Goal: Book appointment/travel/reservation

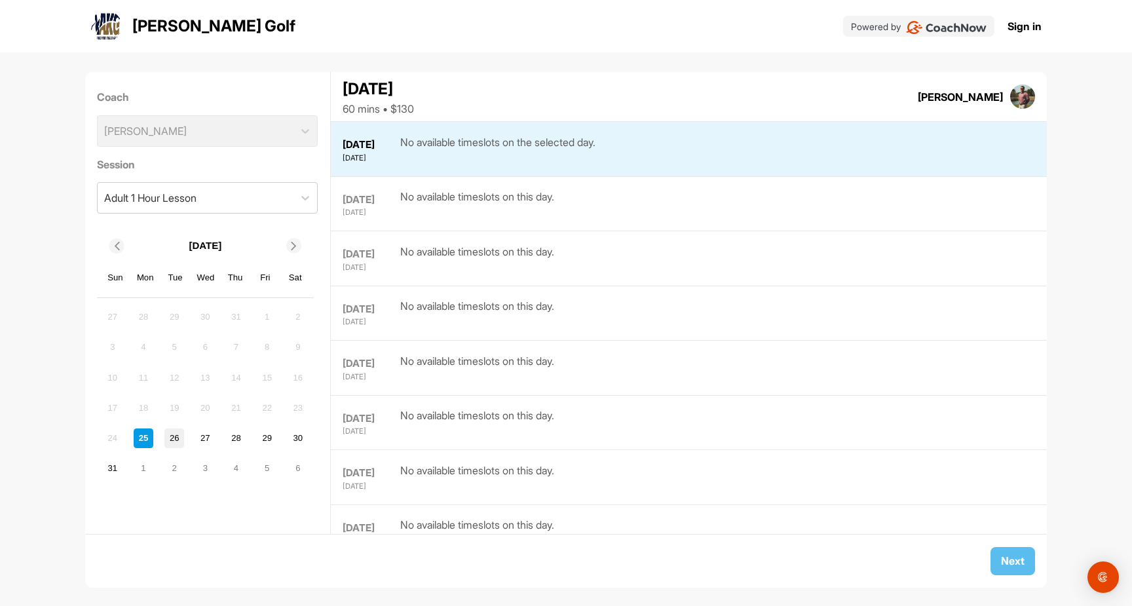
click at [172, 434] on div "26" at bounding box center [174, 439] width 20 height 20
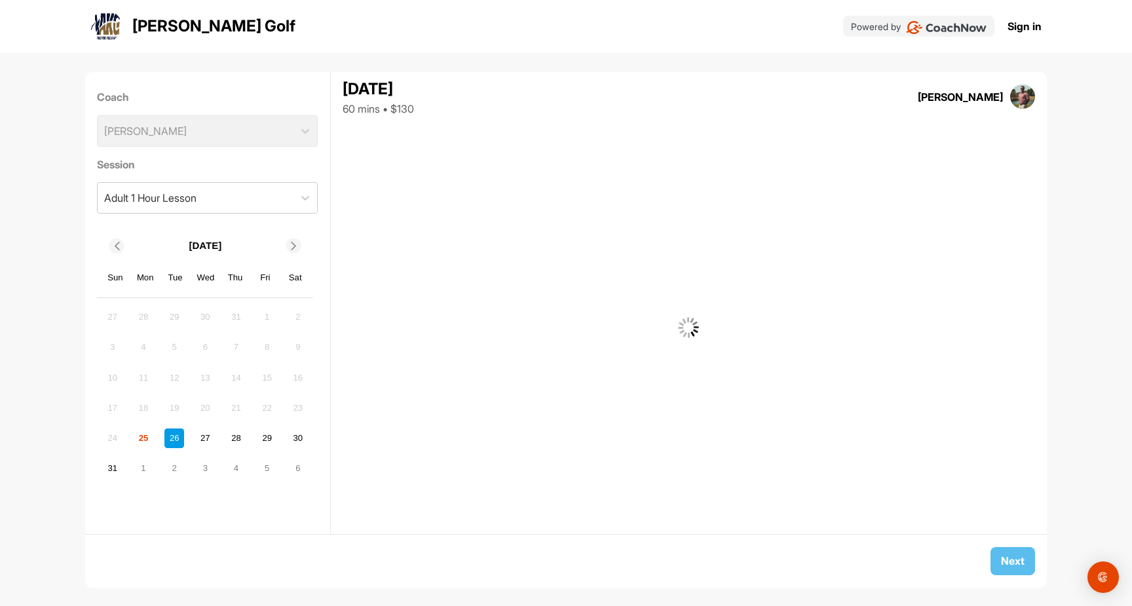
scroll to position [54, 0]
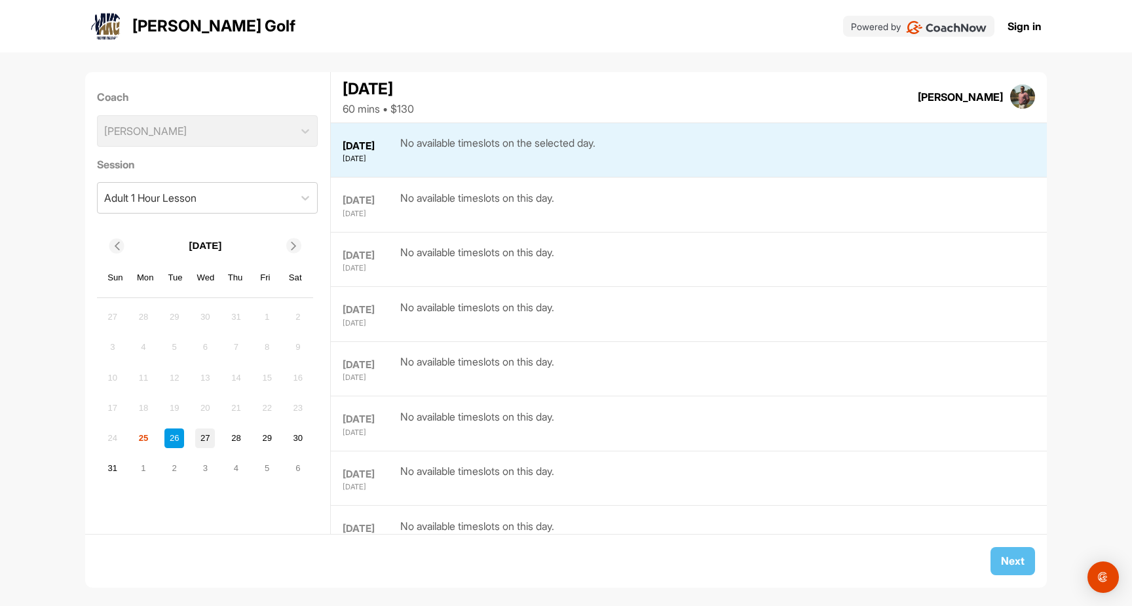
click at [203, 440] on div "27" at bounding box center [205, 439] width 20 height 20
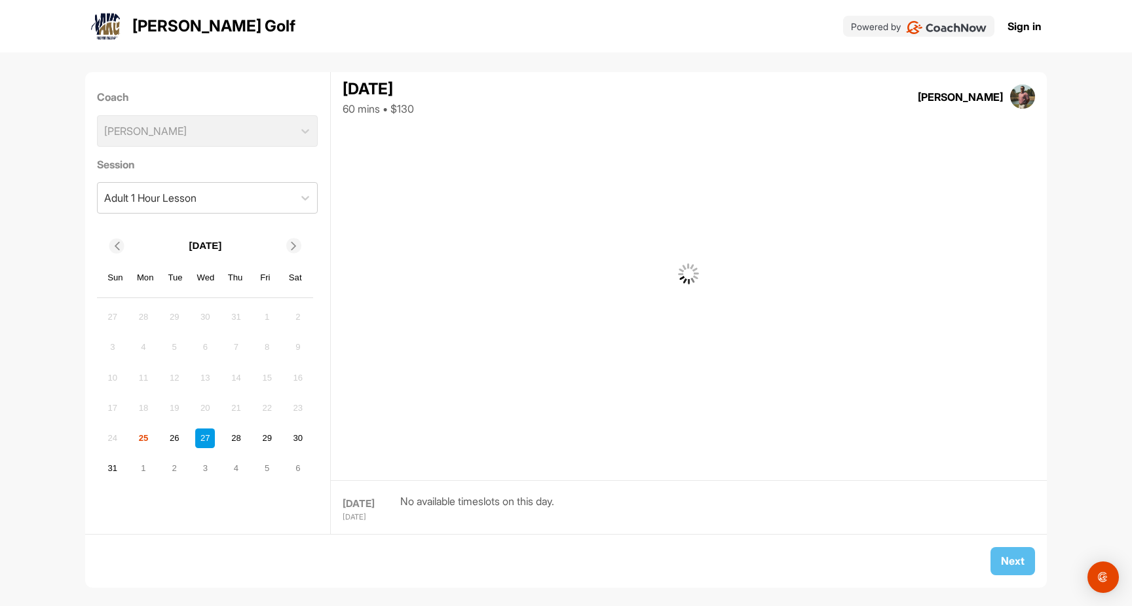
scroll to position [107, 0]
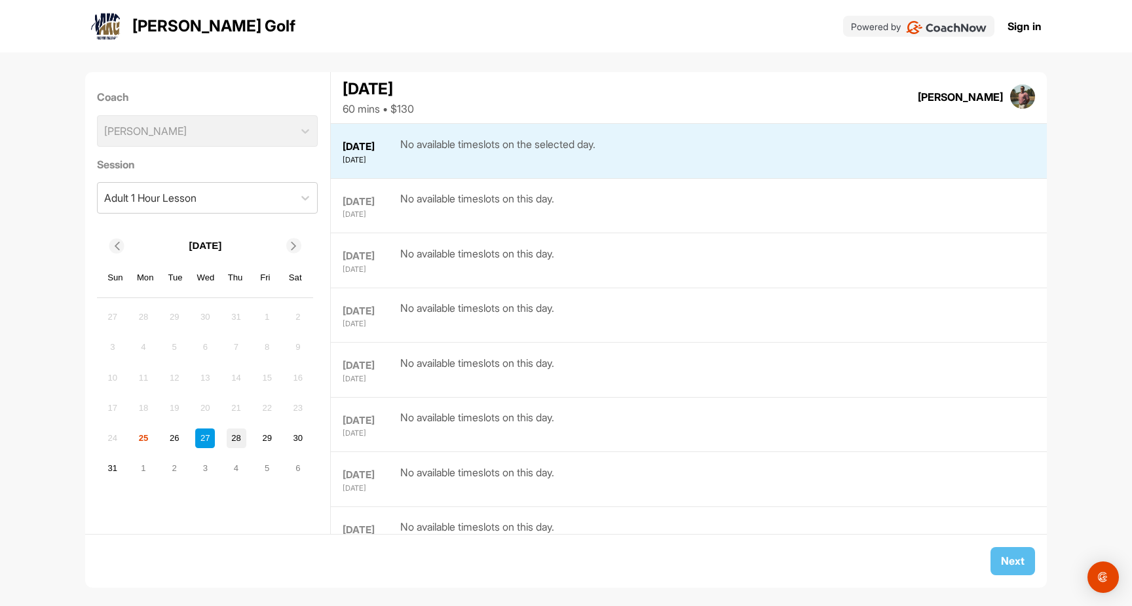
click at [236, 441] on div "28" at bounding box center [237, 439] width 20 height 20
click at [263, 438] on div "29" at bounding box center [268, 439] width 20 height 20
click at [297, 438] on div "30" at bounding box center [298, 439] width 20 height 20
click at [145, 436] on div "25" at bounding box center [144, 439] width 20 height 20
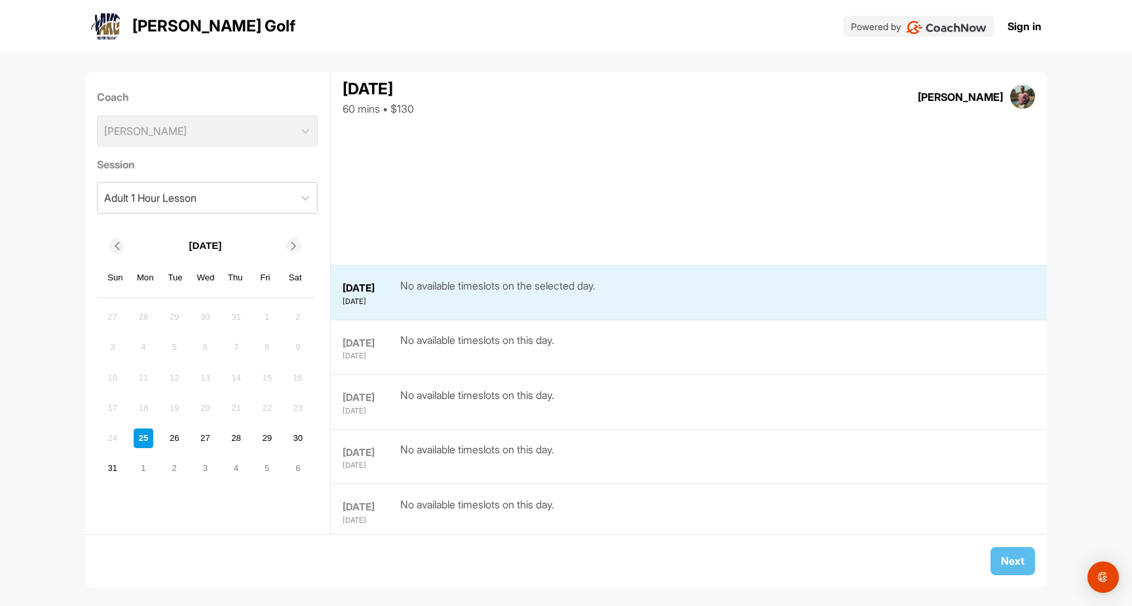
scroll to position [0, 0]
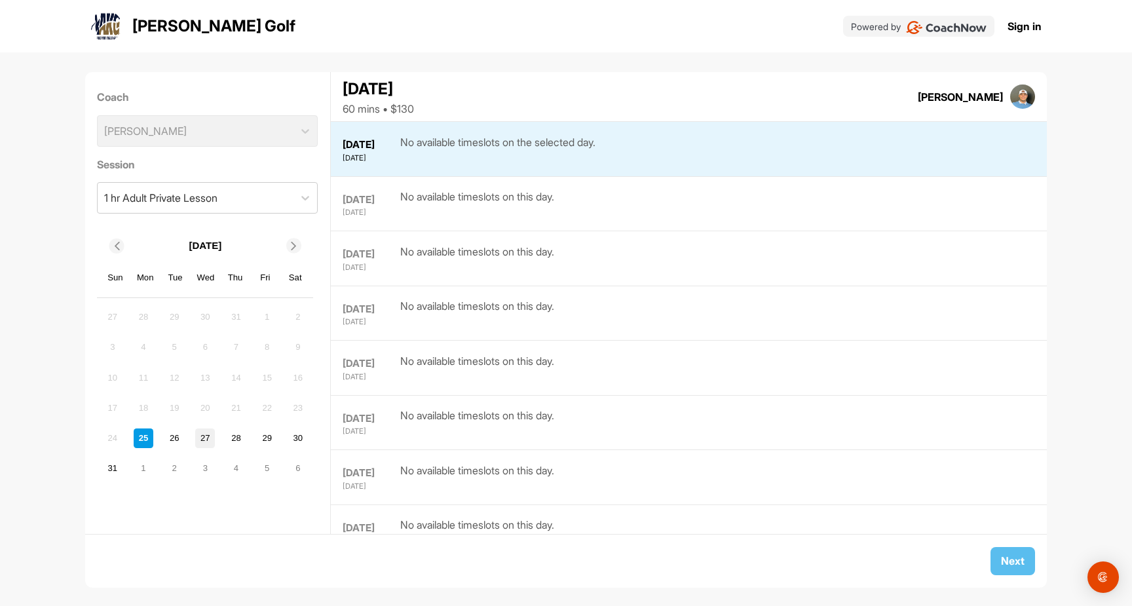
click at [202, 435] on div "27" at bounding box center [205, 439] width 20 height 20
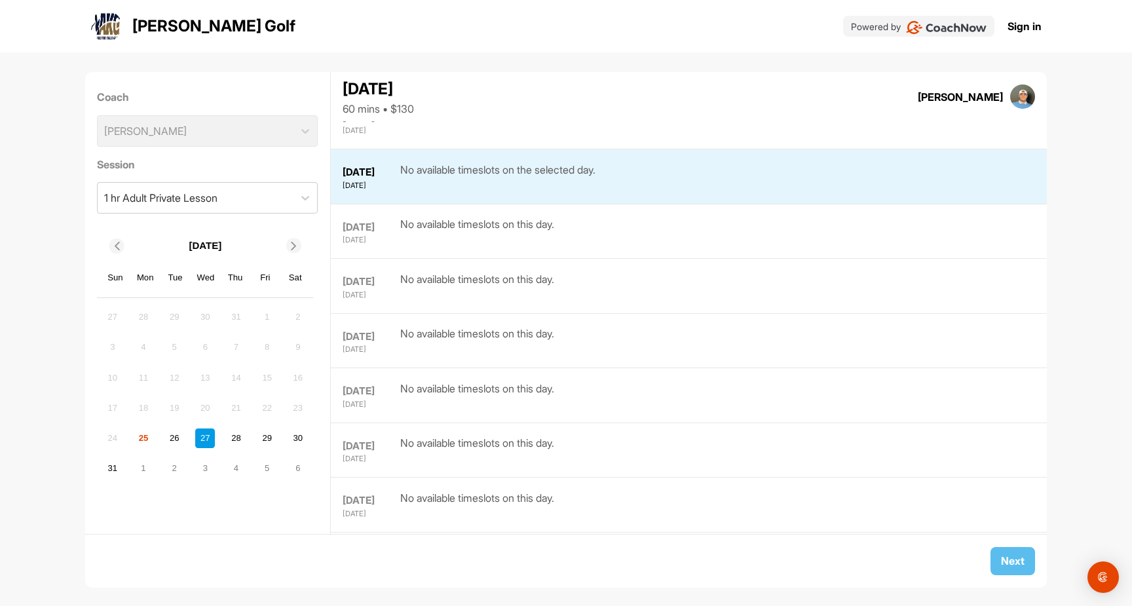
scroll to position [107, 0]
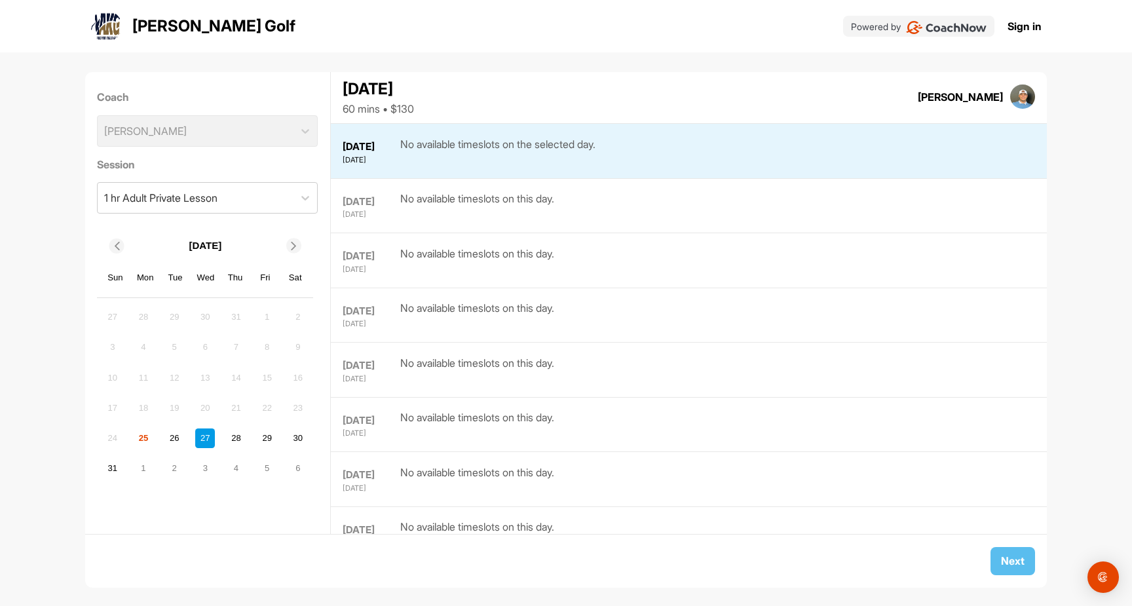
click at [224, 436] on div "24 25 26 27 28 29 30" at bounding box center [205, 438] width 208 height 23
click at [266, 437] on div "29" at bounding box center [268, 439] width 20 height 20
click at [295, 436] on div "30" at bounding box center [298, 439] width 20 height 20
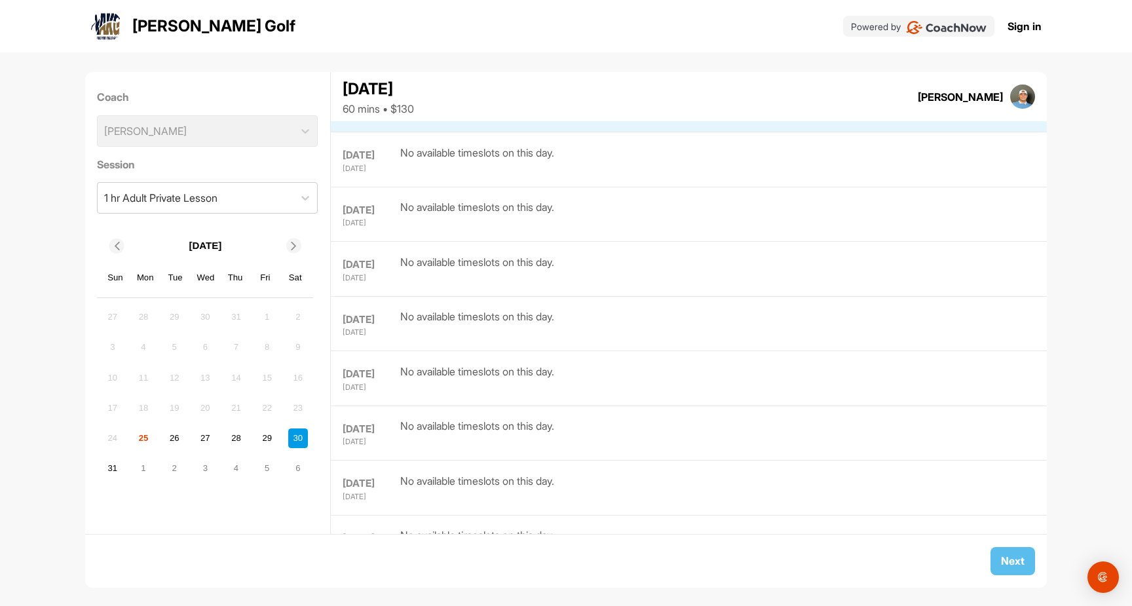
scroll to position [269, 0]
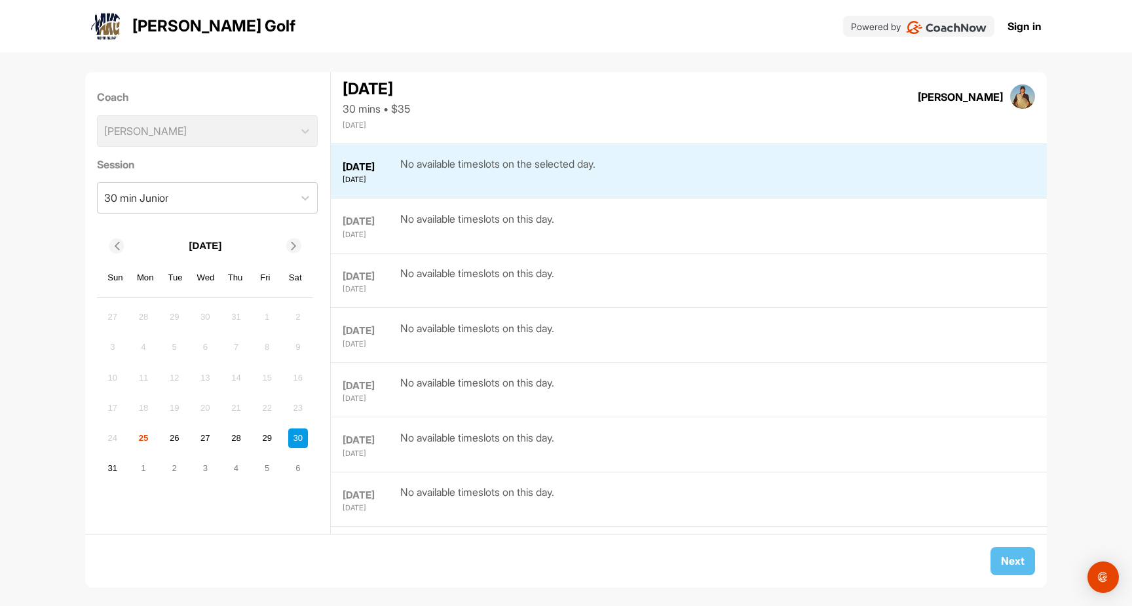
scroll to position [269, 0]
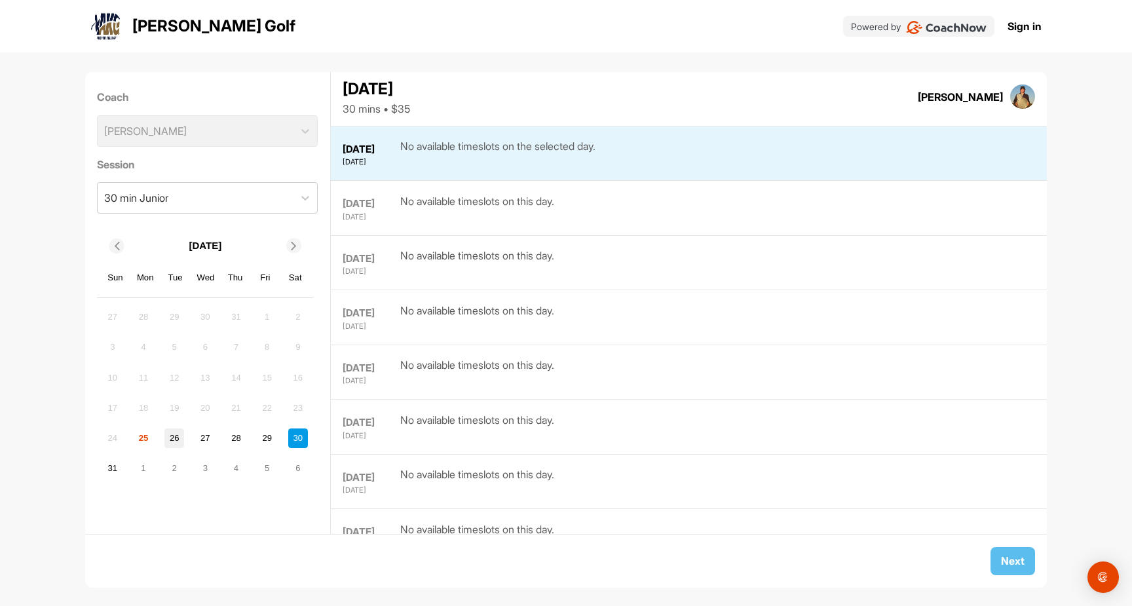
click at [174, 436] on div "26" at bounding box center [174, 439] width 20 height 20
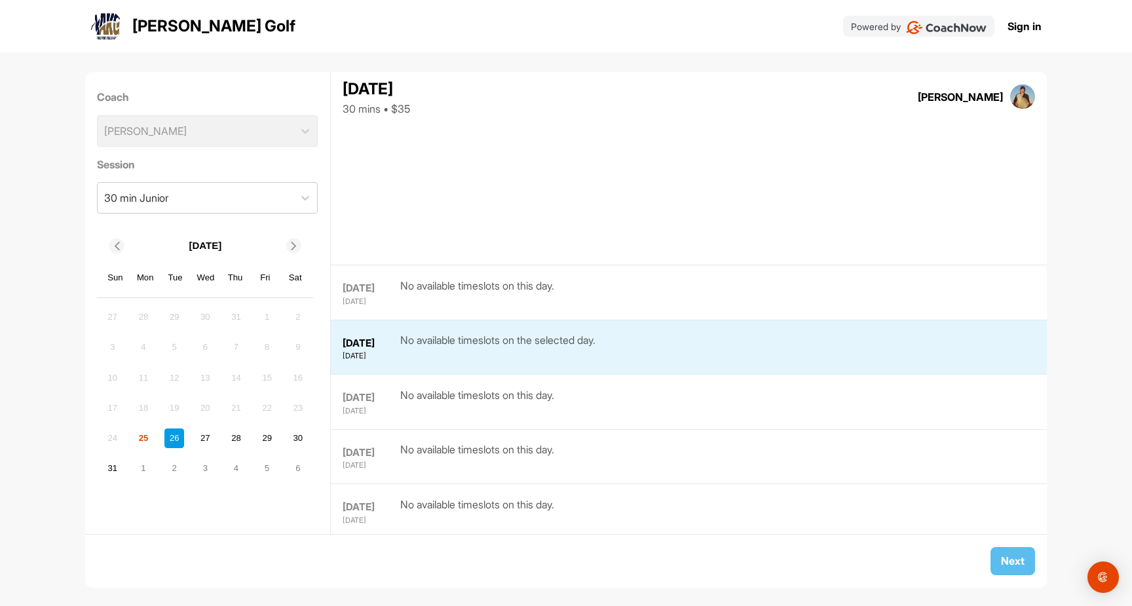
scroll to position [54, 0]
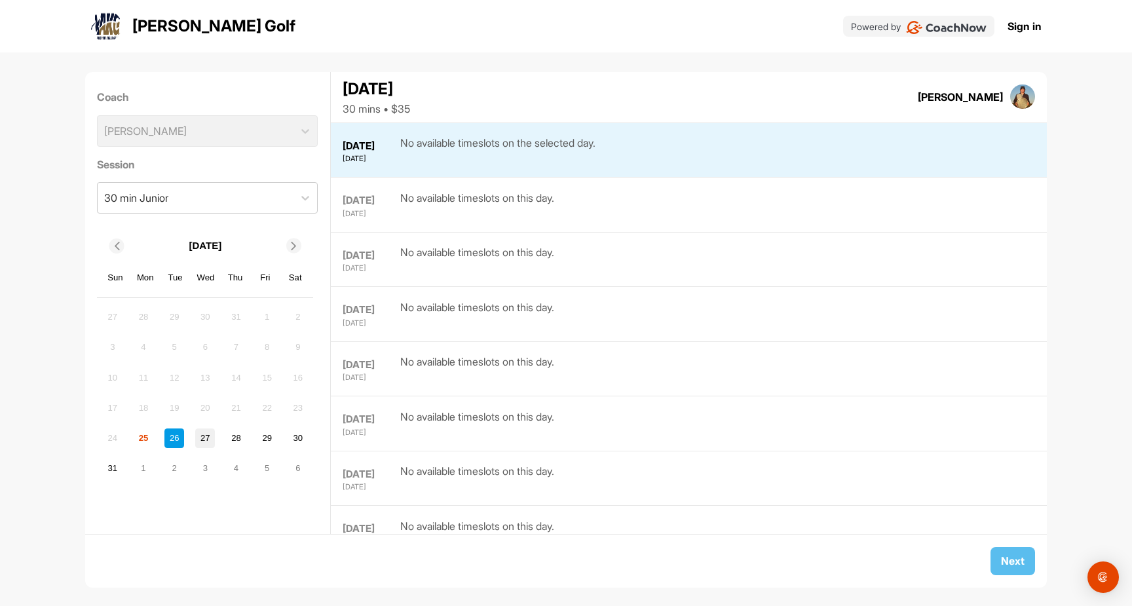
click at [202, 434] on div "27" at bounding box center [205, 439] width 20 height 20
click at [241, 438] on div "28" at bounding box center [237, 439] width 20 height 20
click at [265, 441] on div "29" at bounding box center [268, 439] width 20 height 20
click at [295, 436] on div "30" at bounding box center [298, 439] width 20 height 20
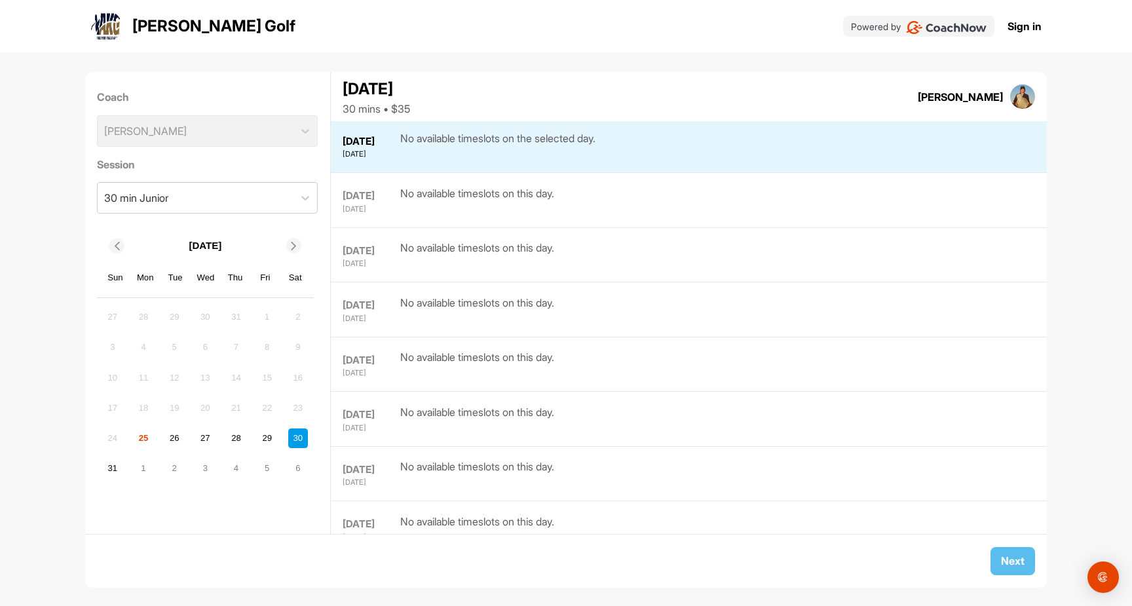
scroll to position [269, 0]
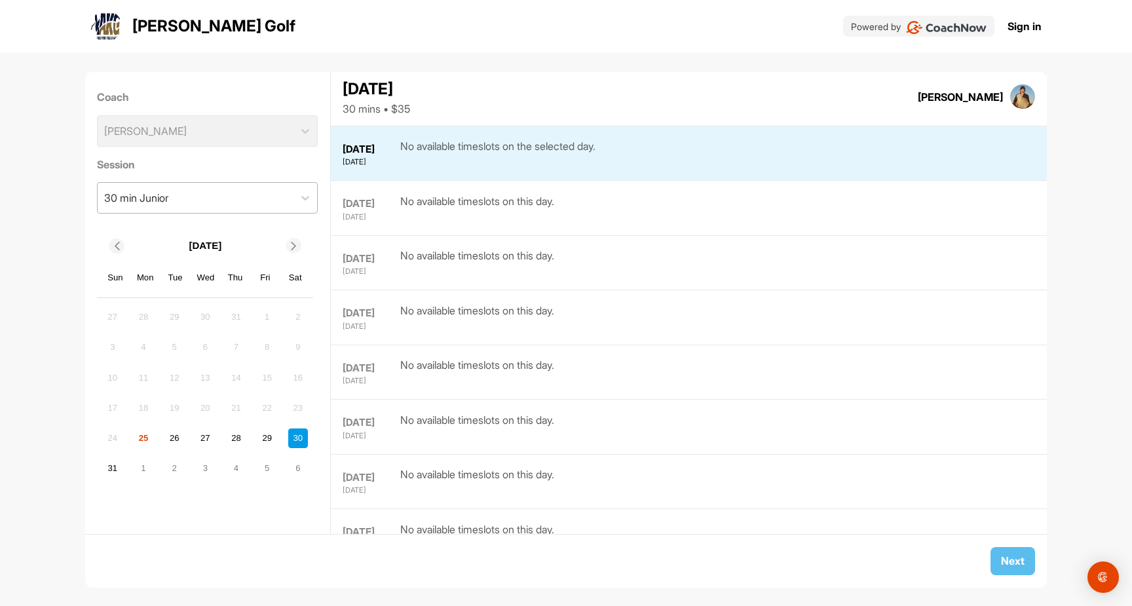
click at [292, 203] on div "30 min Junior" at bounding box center [196, 198] width 196 height 30
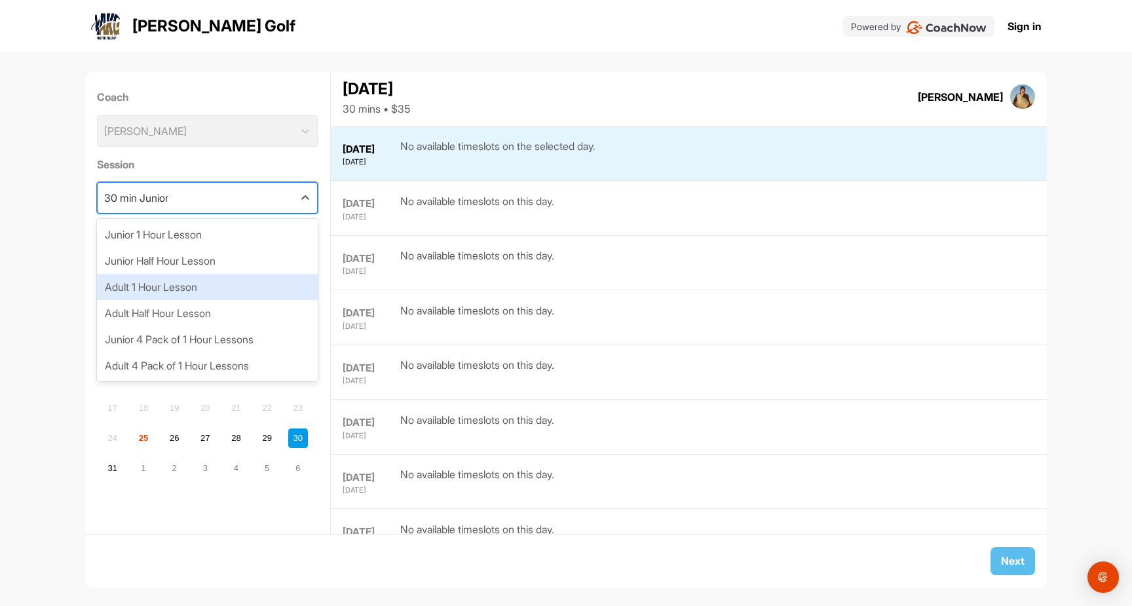
click at [263, 290] on div "Adult 1 Hour Lesson" at bounding box center [207, 287] width 221 height 26
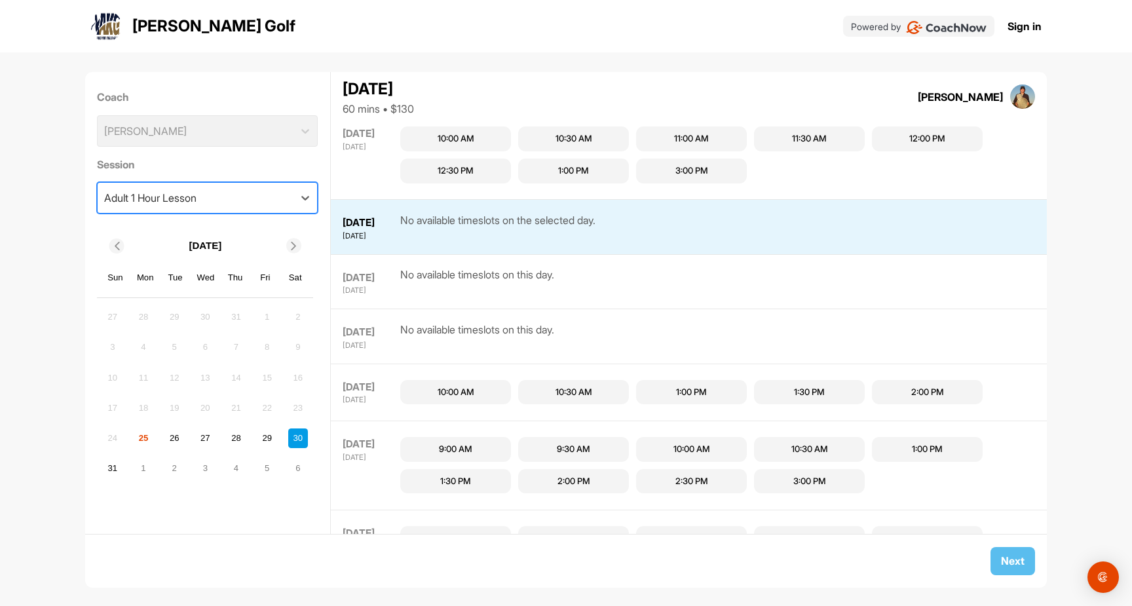
scroll to position [347, 0]
